Goal: Find specific page/section: Find specific page/section

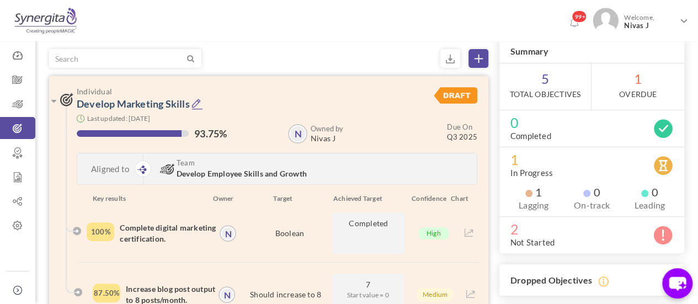
scroll to position [71, 0]
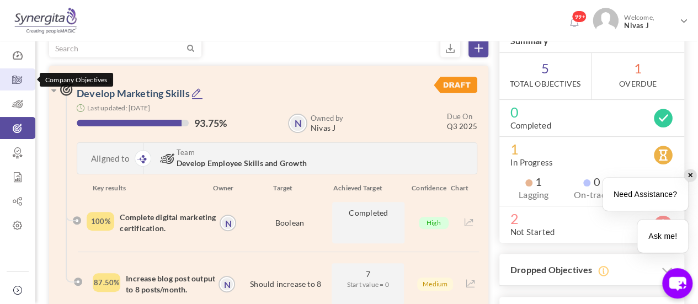
click at [24, 77] on icon at bounding box center [17, 79] width 35 height 11
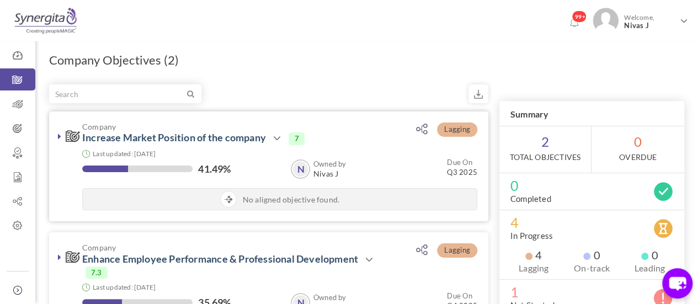
click at [58, 135] on icon at bounding box center [59, 136] width 3 height 9
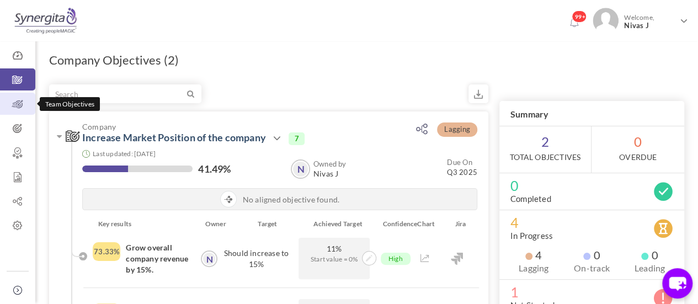
click at [19, 105] on icon at bounding box center [17, 104] width 35 height 11
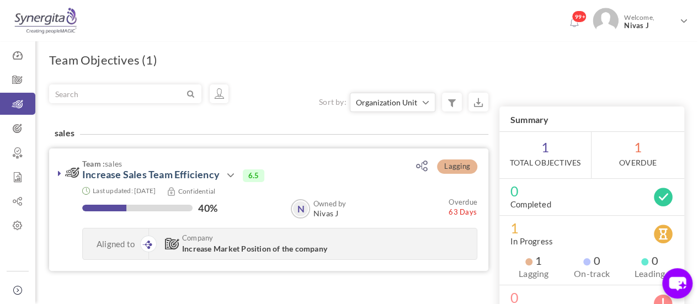
click at [60, 169] on icon at bounding box center [59, 173] width 3 height 9
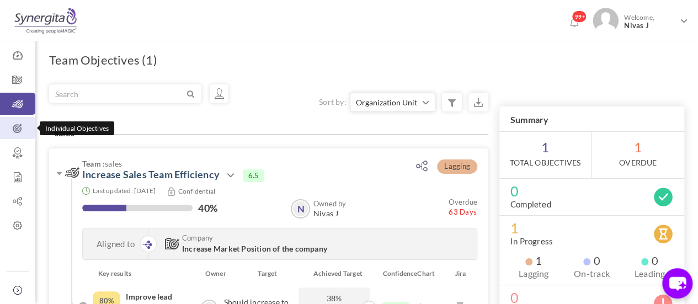
click at [16, 127] on icon at bounding box center [17, 128] width 35 height 11
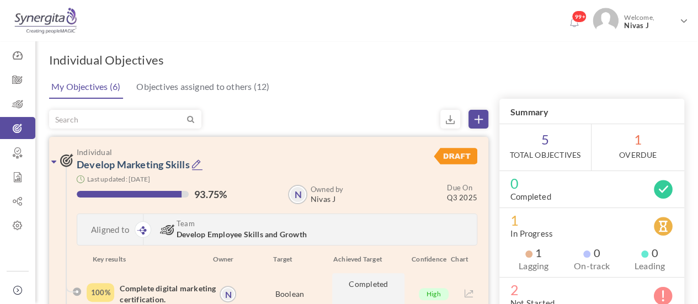
click at [55, 161] on icon at bounding box center [53, 161] width 5 height 9
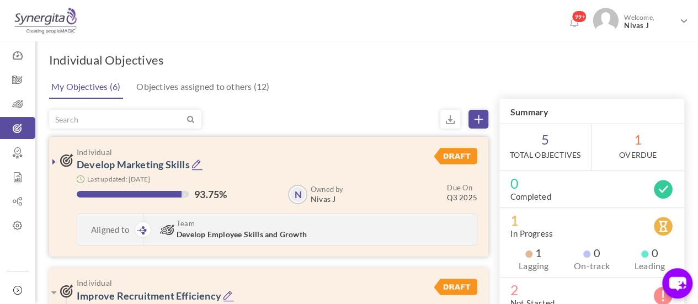
click at [55, 161] on icon at bounding box center [53, 161] width 3 height 9
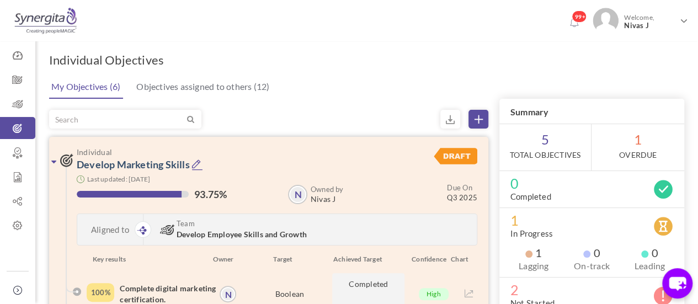
click at [55, 161] on icon at bounding box center [53, 161] width 5 height 9
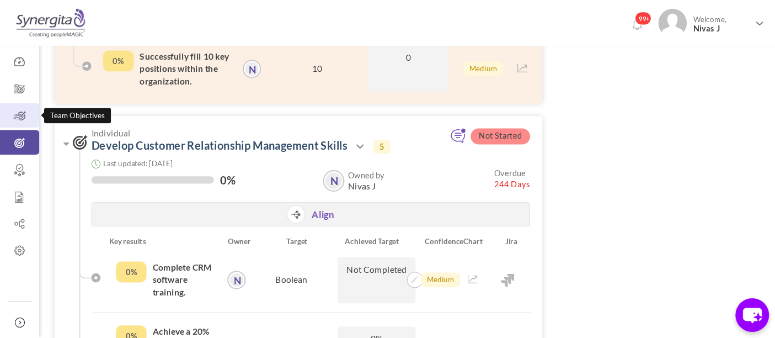
scroll to position [414, 0]
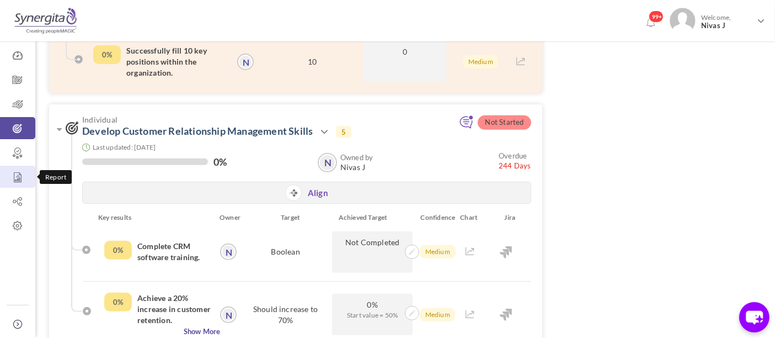
click at [3, 170] on link "Report" at bounding box center [17, 176] width 35 height 22
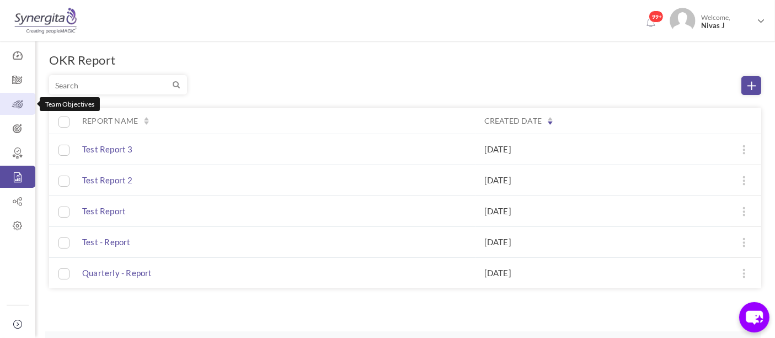
click at [19, 109] on icon at bounding box center [17, 104] width 35 height 11
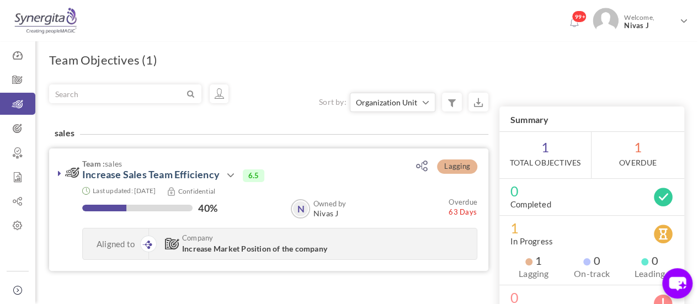
click at [60, 169] on icon at bounding box center [59, 173] width 3 height 9
